Goal: Information Seeking & Learning: Find contact information

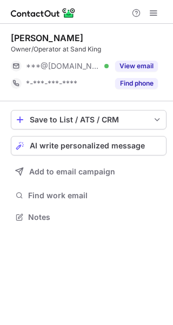
scroll to position [5, 5]
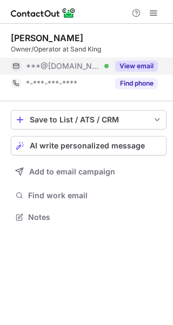
click at [139, 69] on button "View email" at bounding box center [136, 66] width 43 height 11
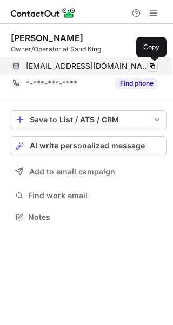
click at [154, 65] on span at bounding box center [153, 66] width 9 height 9
